Goal: Information Seeking & Learning: Learn about a topic

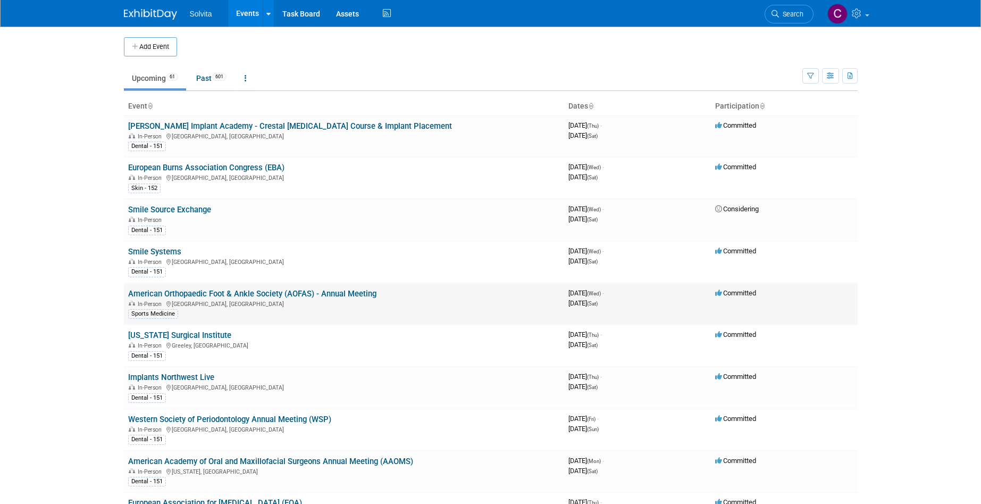
click at [275, 291] on link "American Orthopaedic Foot & Ankle Society (AOFAS) - Annual Meeting" at bounding box center [252, 294] width 248 height 10
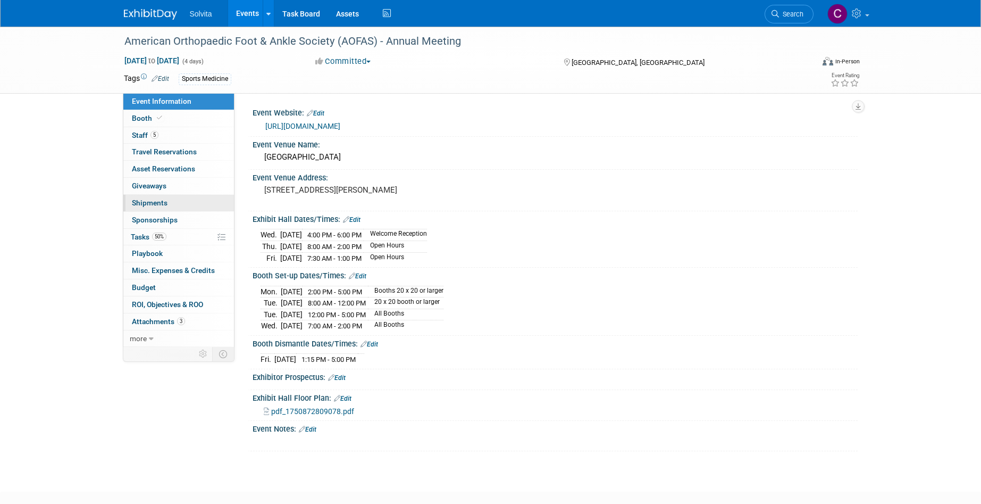
click at [154, 199] on span "Shipments 0" at bounding box center [150, 202] width 36 height 9
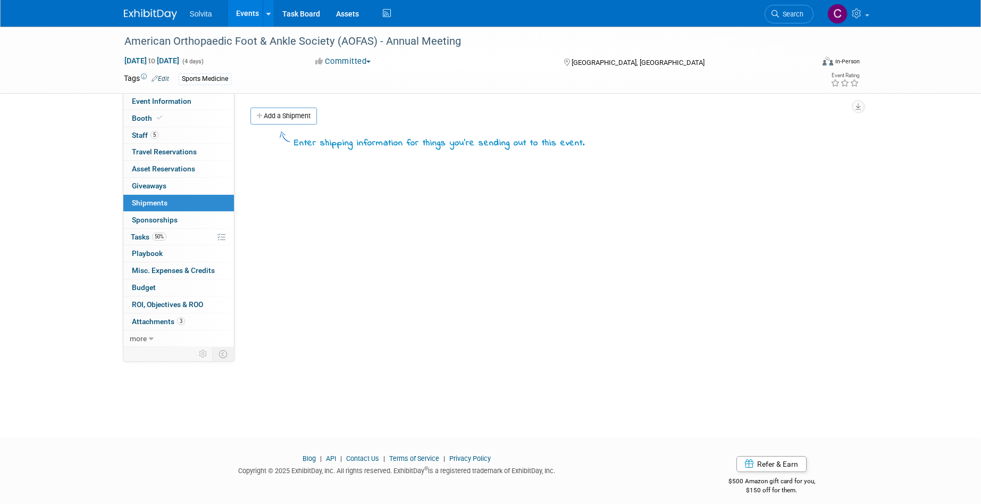
click at [255, 14] on link "Events" at bounding box center [247, 13] width 39 height 27
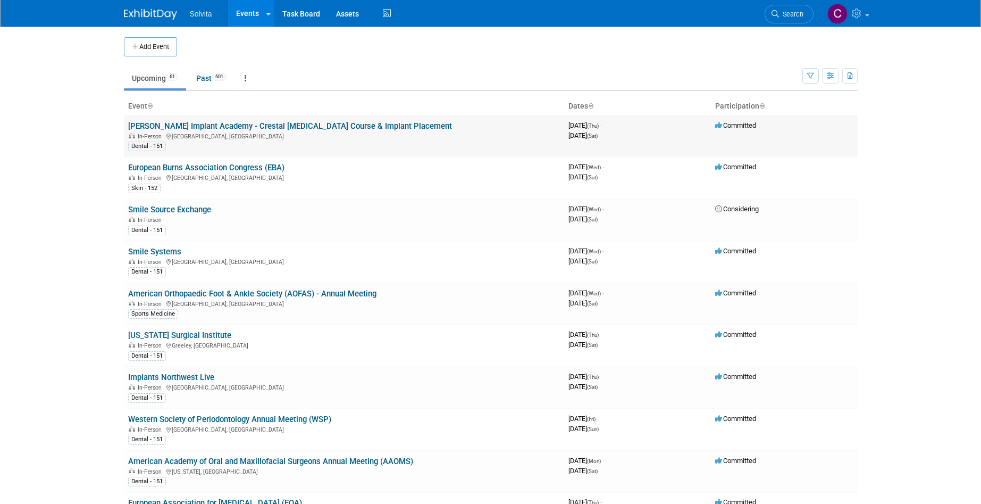
click at [267, 120] on td "[PERSON_NAME] Implant Academy - Crestal [MEDICAL_DATA] Course & Implant Placeme…" at bounding box center [344, 135] width 440 height 41
click at [270, 130] on link "[PERSON_NAME] Implant Academy - Crestal [MEDICAL_DATA] Course & Implant Placeme…" at bounding box center [290, 126] width 324 height 10
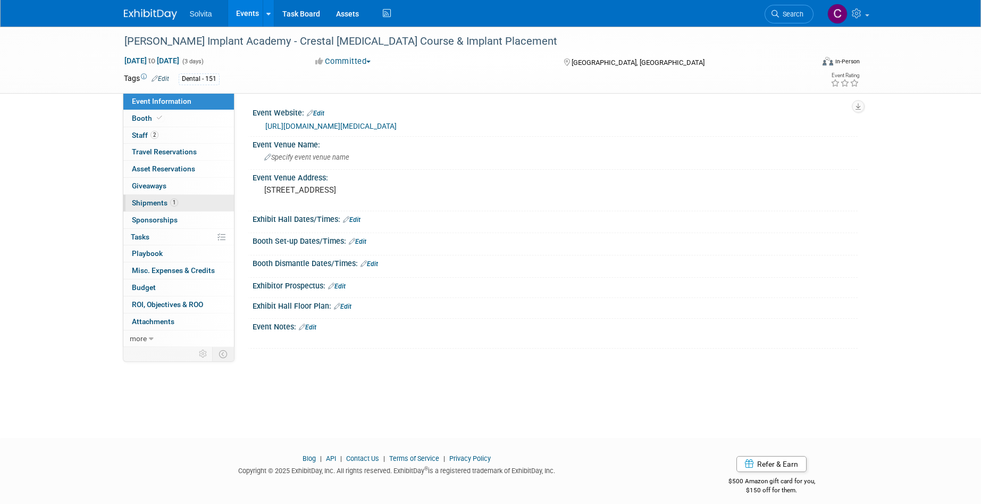
click at [153, 202] on span "Shipments 1" at bounding box center [155, 202] width 46 height 9
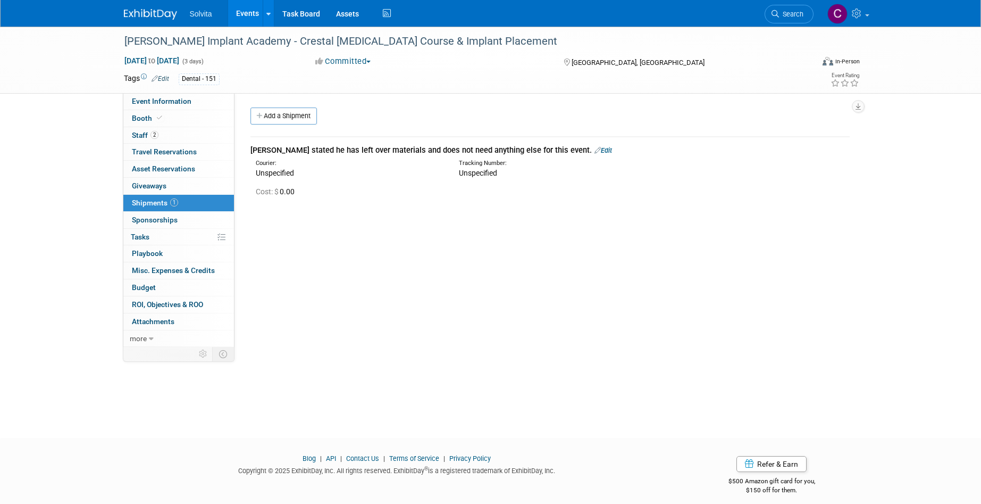
click at [255, 11] on link "Events" at bounding box center [247, 13] width 39 height 27
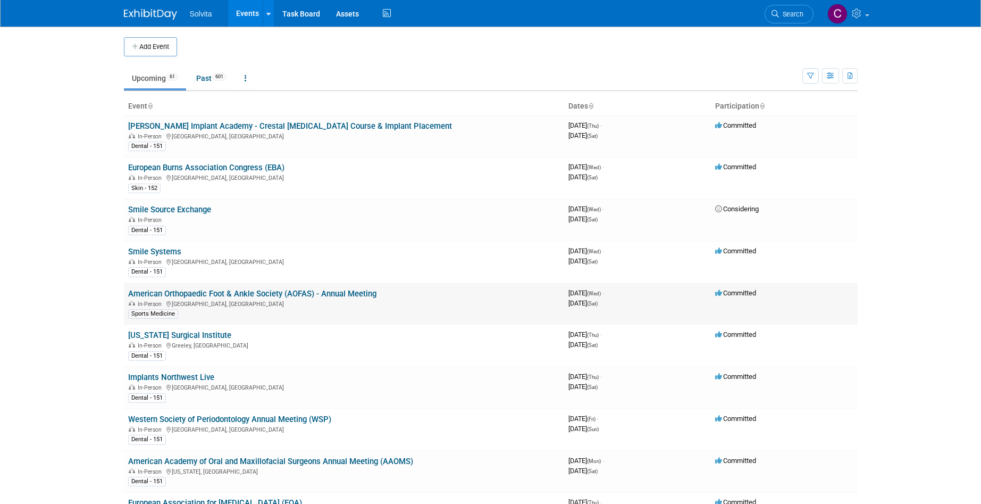
drag, startPoint x: 277, startPoint y: 295, endPoint x: 305, endPoint y: 298, distance: 28.8
click at [277, 295] on link "American Orthopaedic Foot & Ankle Society (AOFAS) - Annual Meeting" at bounding box center [252, 294] width 248 height 10
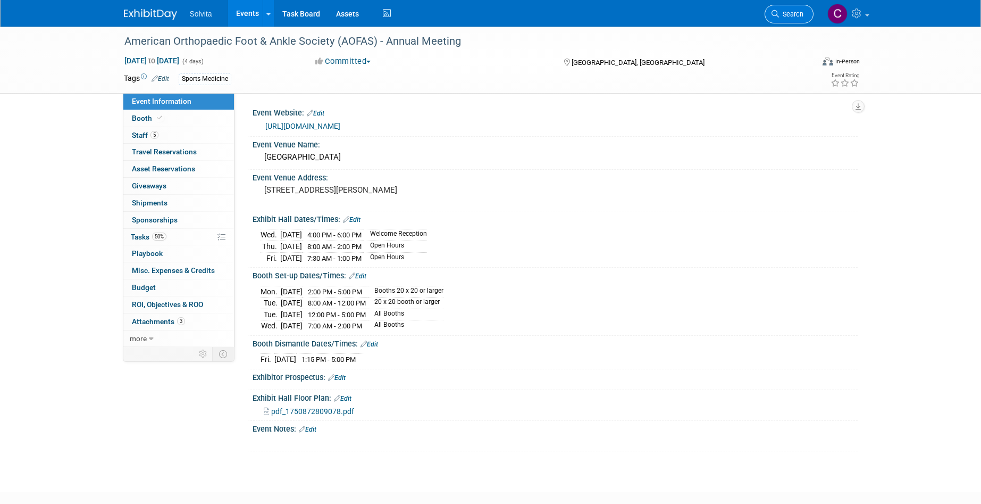
click at [802, 14] on span "Search" at bounding box center [791, 14] width 24 height 8
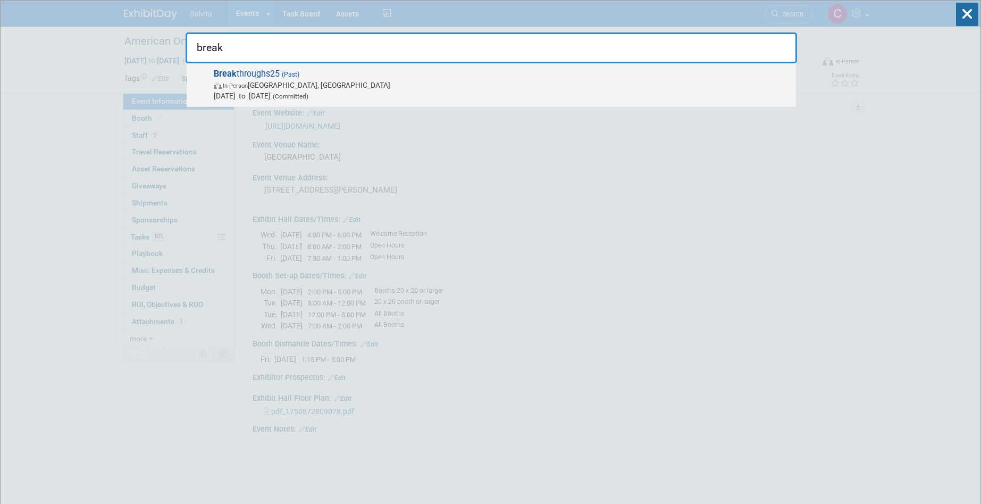
type input "break"
click at [328, 82] on span "In-Person Oxon Hill, MD" at bounding box center [502, 85] width 577 height 11
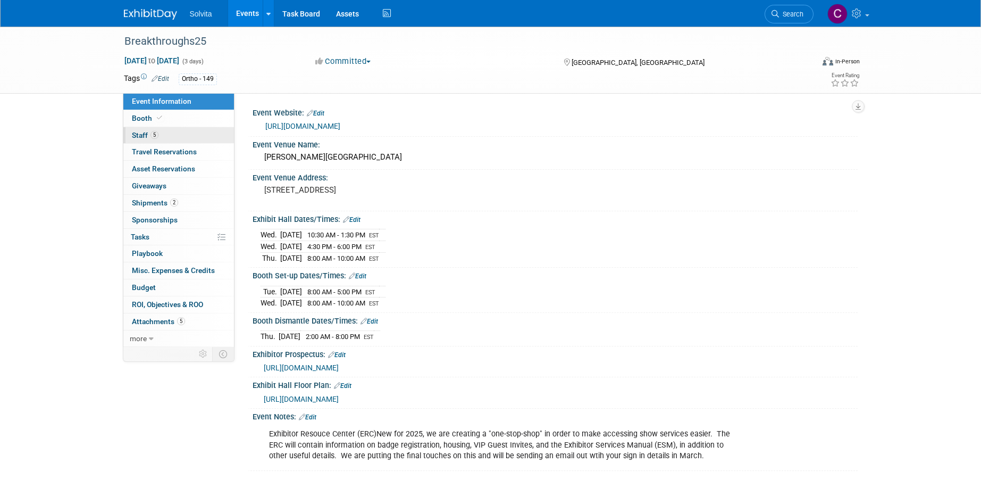
click at [144, 134] on span "Staff 5" at bounding box center [145, 135] width 27 height 9
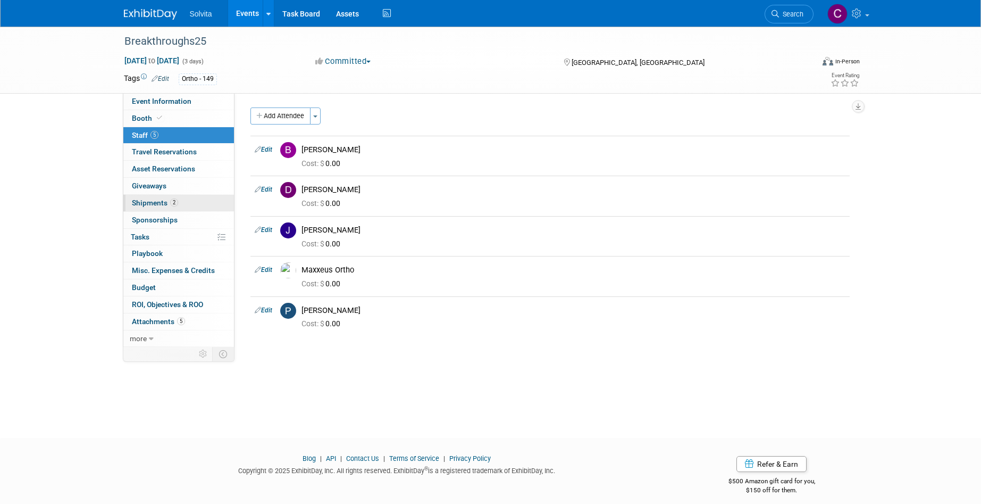
click at [152, 205] on span "Shipments 2" at bounding box center [155, 202] width 46 height 9
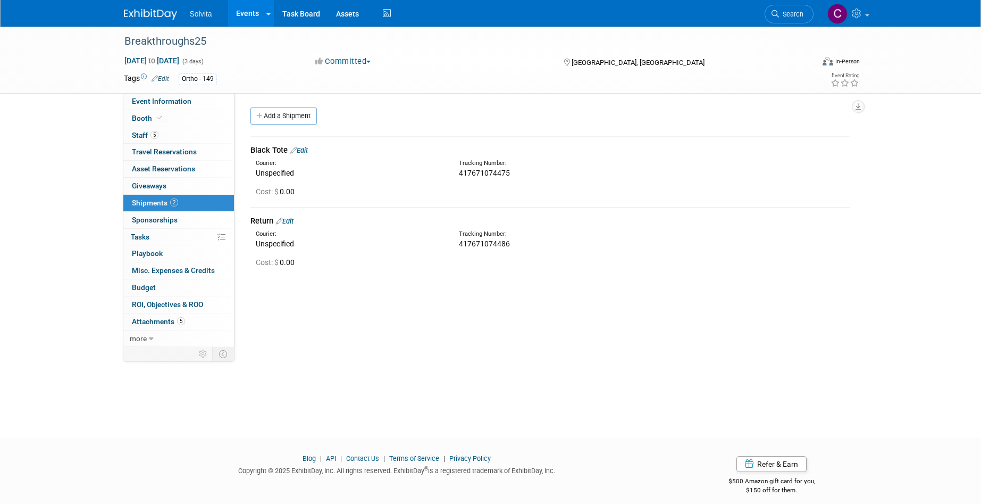
click at [252, 6] on link "Events" at bounding box center [247, 13] width 39 height 27
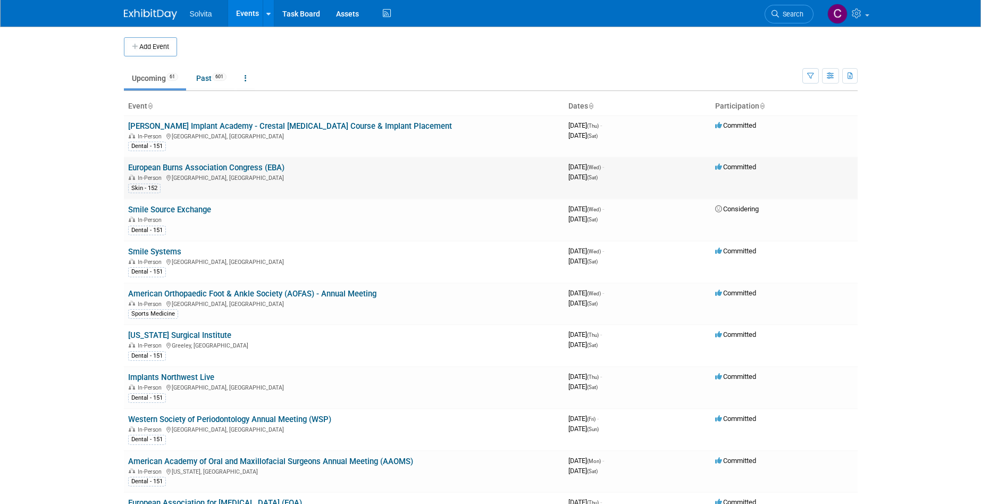
click at [261, 169] on link "European Burns Association Congress (EBA)" at bounding box center [206, 168] width 156 height 10
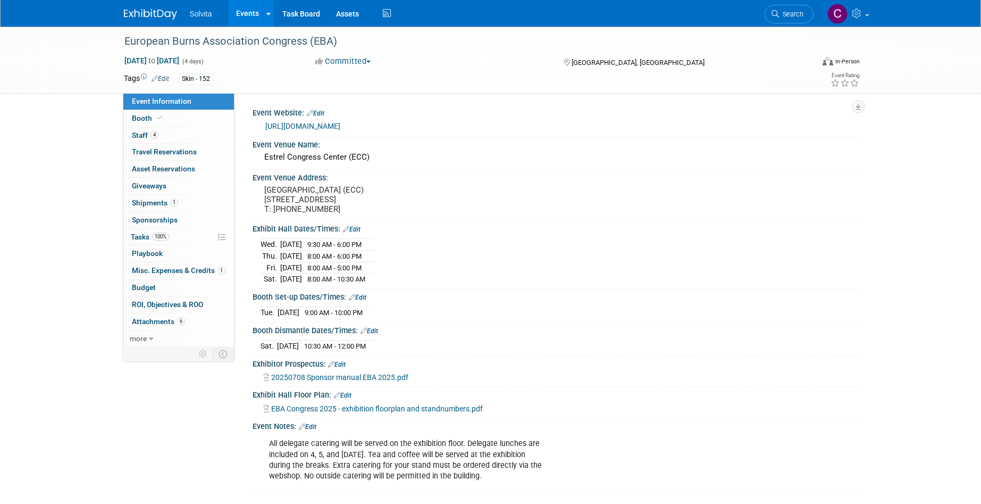
click at [243, 8] on link "Events" at bounding box center [247, 13] width 39 height 27
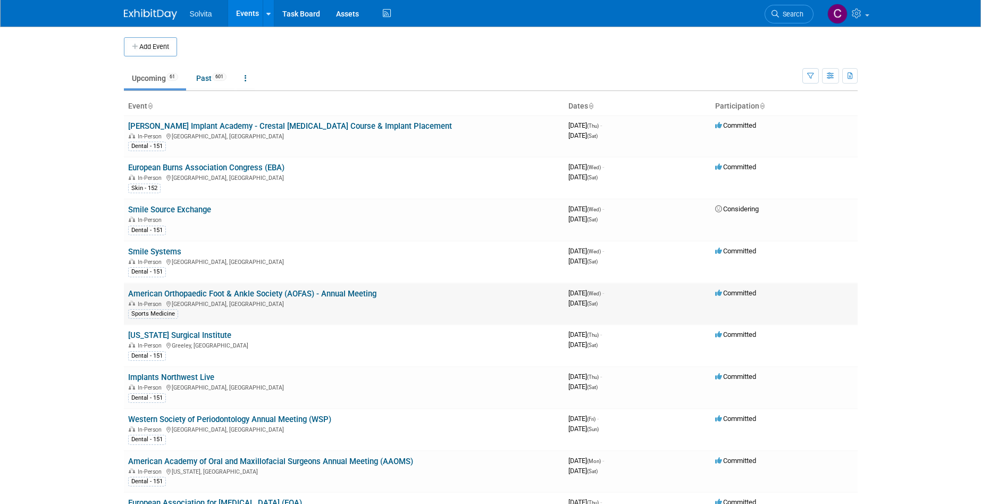
click at [295, 295] on link "American Orthopaedic Foot & Ankle Society (AOFAS) - Annual Meeting" at bounding box center [252, 294] width 248 height 10
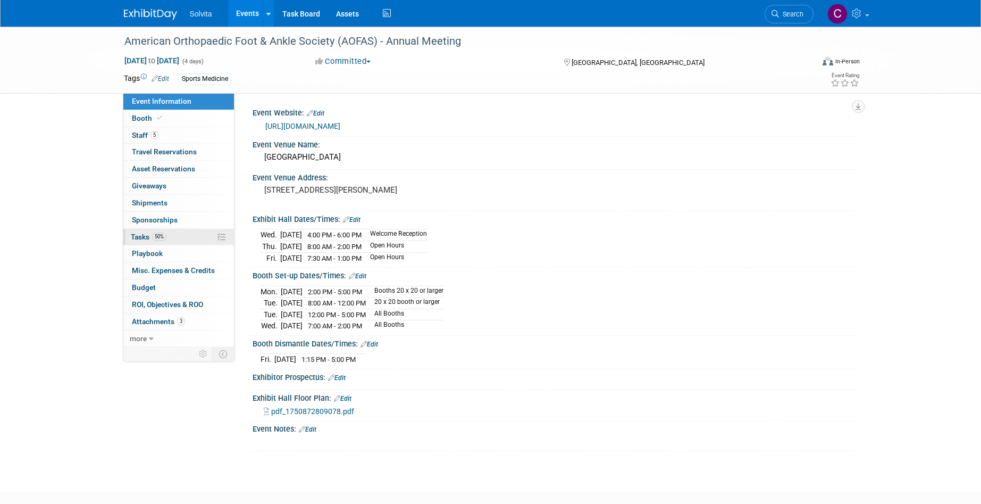
click at [140, 237] on span "Tasks 50%" at bounding box center [149, 236] width 36 height 9
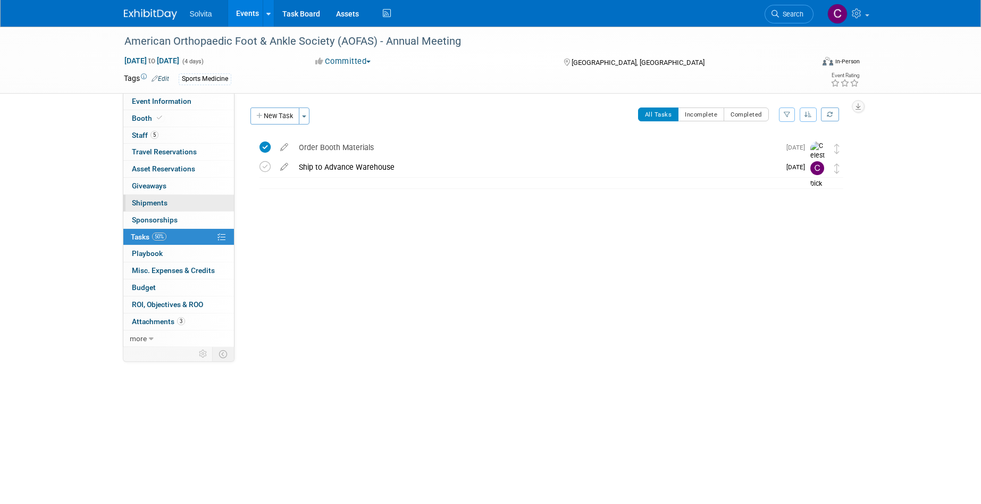
click at [150, 198] on span "Shipments 0" at bounding box center [150, 202] width 36 height 9
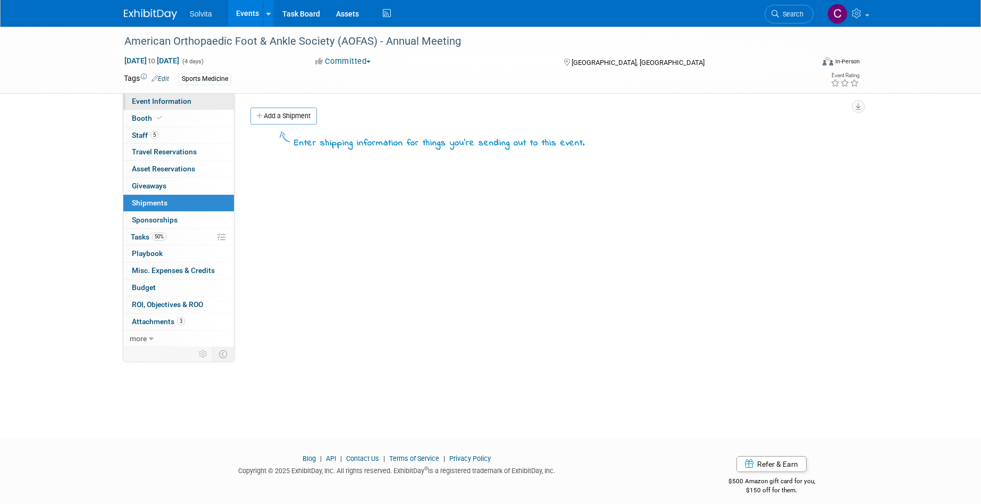
click at [157, 100] on span "Event Information" at bounding box center [162, 101] width 60 height 9
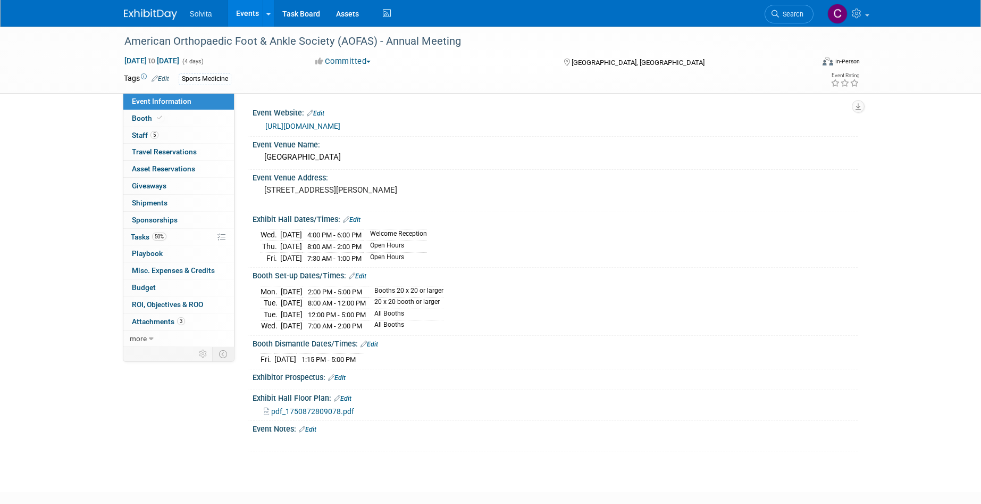
click at [340, 128] on link "[URL][DOMAIN_NAME]" at bounding box center [302, 126] width 75 height 9
